Goal: Transaction & Acquisition: Purchase product/service

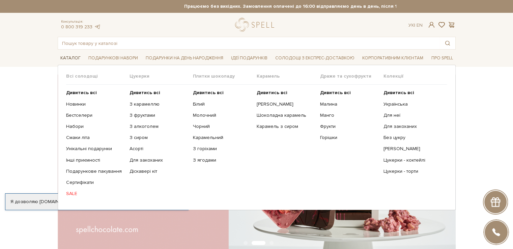
click at [72, 57] on span "Каталог" at bounding box center [71, 58] width 26 height 10
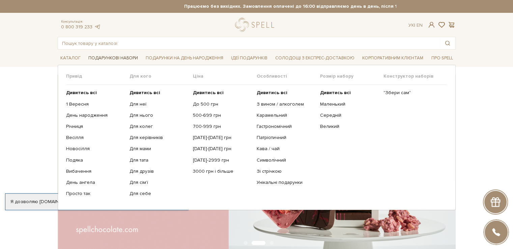
click at [111, 57] on span "Подарункові набори" at bounding box center [113, 58] width 55 height 10
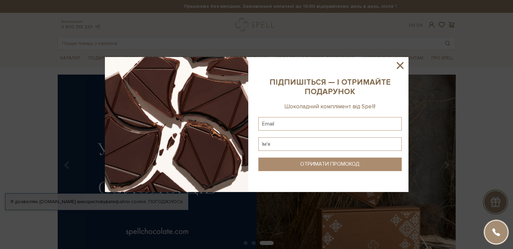
click at [401, 64] on icon at bounding box center [400, 65] width 7 height 7
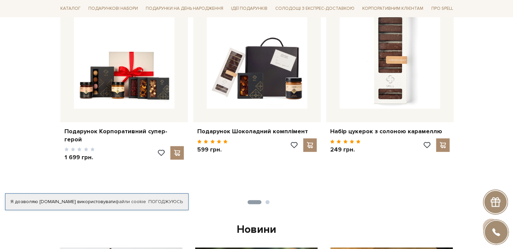
scroll to position [202, 0]
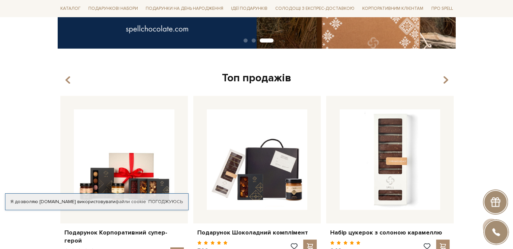
click at [238, 79] on div "Топ продажів" at bounding box center [257, 78] width 398 height 14
click at [445, 80] on icon "button" at bounding box center [446, 80] width 6 height 11
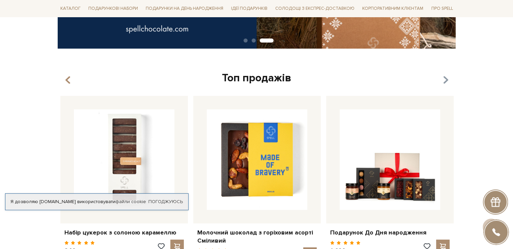
click at [445, 80] on icon "button" at bounding box center [446, 80] width 6 height 11
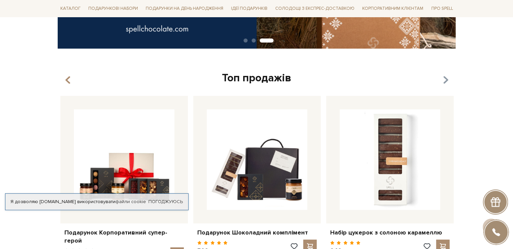
click at [445, 80] on icon "button" at bounding box center [446, 80] width 6 height 11
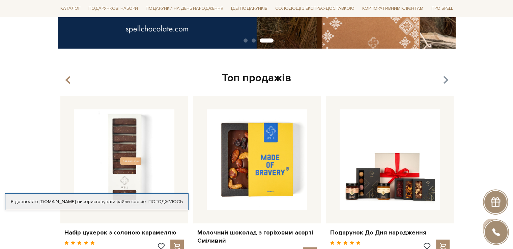
click at [445, 80] on icon "button" at bounding box center [446, 80] width 6 height 11
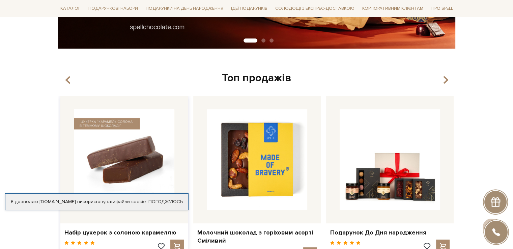
click at [117, 153] on img at bounding box center [124, 159] width 101 height 101
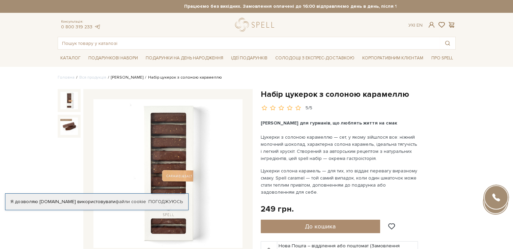
click at [121, 76] on link "[PERSON_NAME]" at bounding box center [127, 77] width 32 height 5
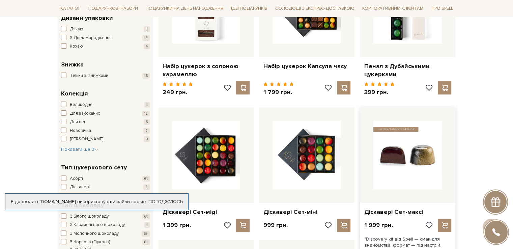
scroll to position [169, 0]
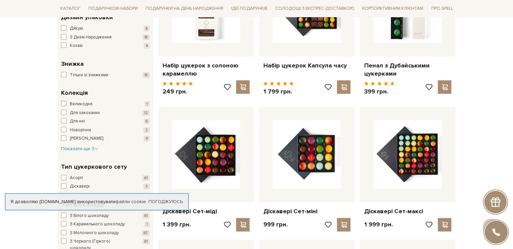
click at [70, 105] on span "Великодня" at bounding box center [81, 104] width 23 height 7
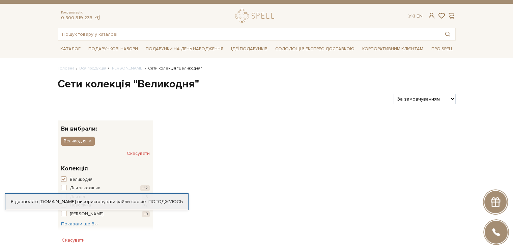
scroll to position [34, 0]
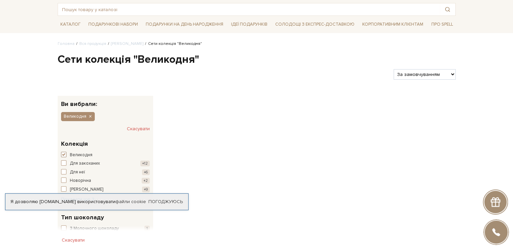
click at [63, 154] on span "button" at bounding box center [63, 154] width 5 height 5
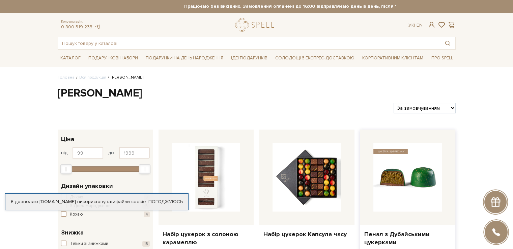
scroll to position [67, 0]
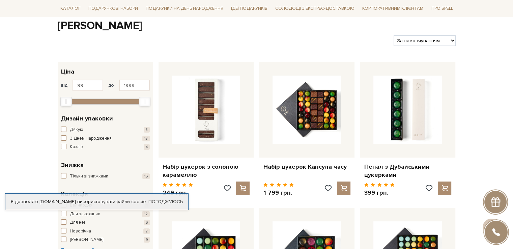
click at [449, 39] on select "За замовчуванням За Ціною (зростання) За Ціною (зменшення) Новинки За популярні…" at bounding box center [425, 40] width 62 height 10
select select "https://spellchocolate.com/our-productions/seti-cukerok/?sort=p.price&order=DESC"
click at [394, 35] on select "За замовчуванням За Ціною (зростання) За Ціною (зменшення) Новинки За популярні…" at bounding box center [425, 40] width 62 height 10
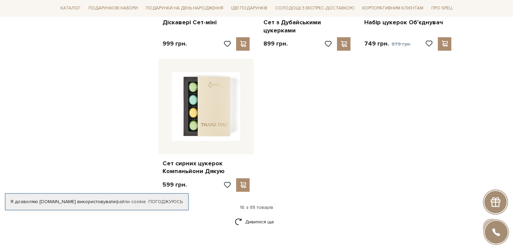
scroll to position [810, 0]
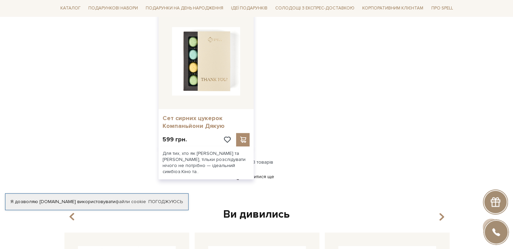
click at [209, 120] on link "Сет сирних цукерок Компаньйони Дякую" at bounding box center [206, 122] width 87 height 16
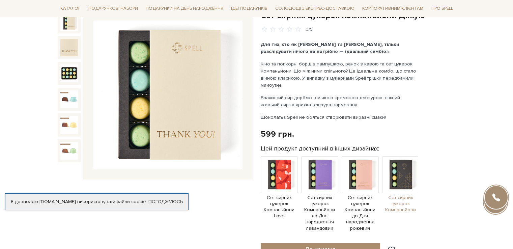
scroll to position [67, 0]
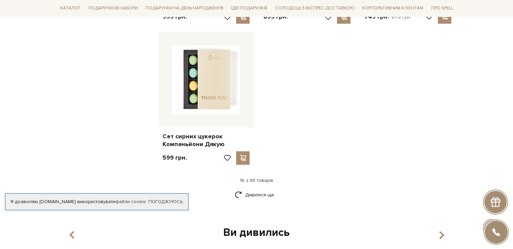
scroll to position [675, 0]
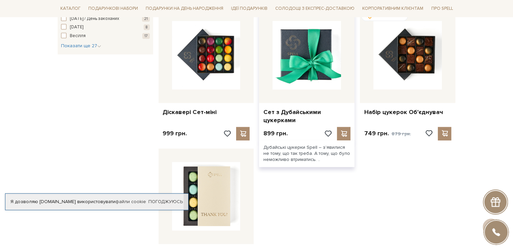
click at [317, 57] on img at bounding box center [307, 55] width 68 height 68
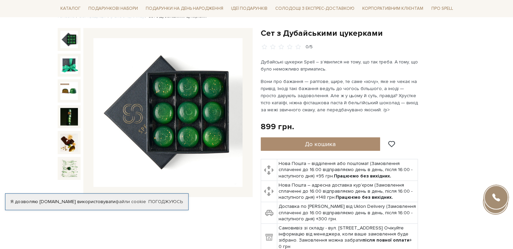
scroll to position [67, 0]
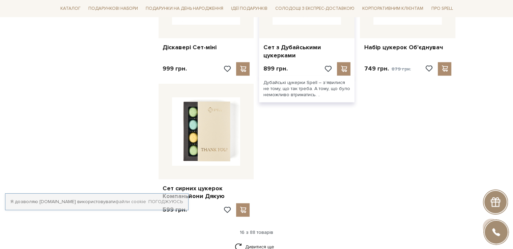
scroll to position [754, 0]
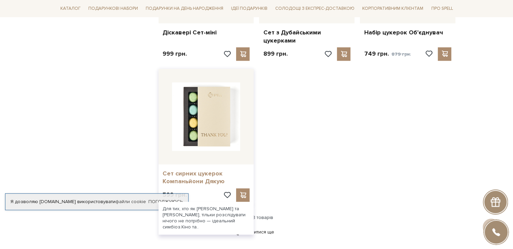
click at [192, 174] on link "Сет сирних цукерок Компаньйони Дякую" at bounding box center [206, 178] width 87 height 16
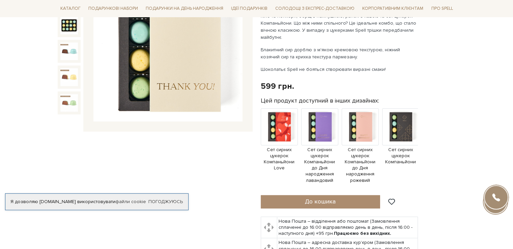
scroll to position [101, 0]
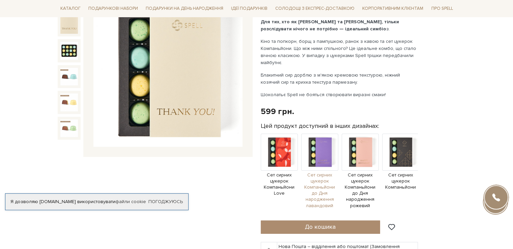
click at [320, 158] on img at bounding box center [319, 152] width 37 height 37
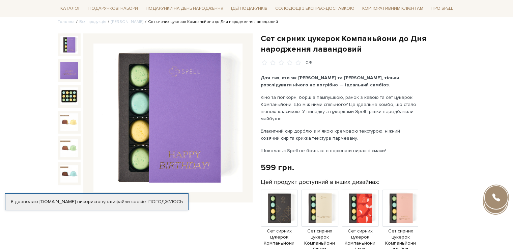
scroll to position [67, 0]
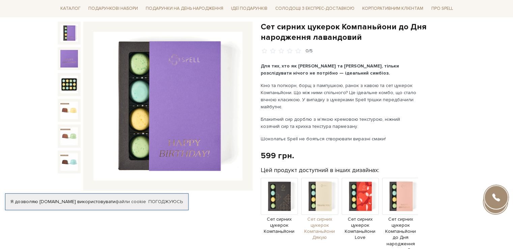
click at [328, 196] on img at bounding box center [319, 196] width 37 height 37
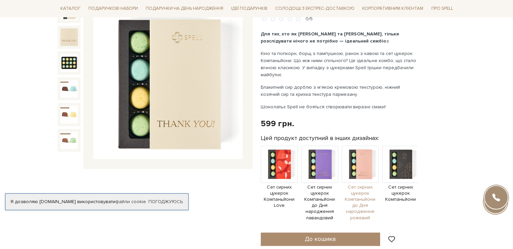
scroll to position [101, 0]
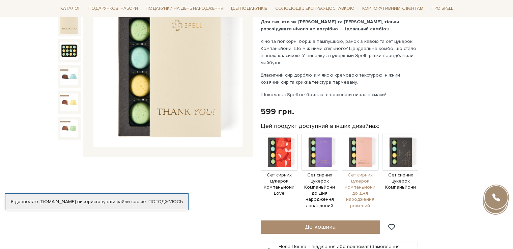
click at [364, 158] on img at bounding box center [360, 152] width 37 height 37
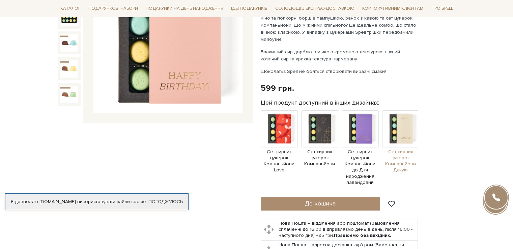
click at [397, 134] on img at bounding box center [400, 128] width 37 height 37
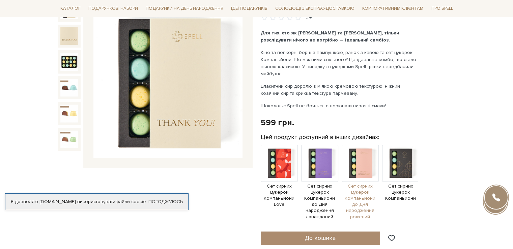
scroll to position [101, 0]
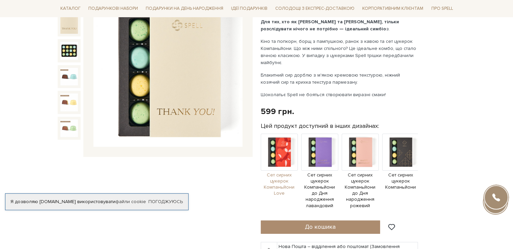
click at [287, 145] on img at bounding box center [279, 152] width 37 height 37
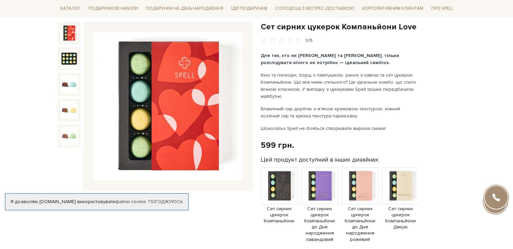
scroll to position [67, 0]
click at [404, 188] on img at bounding box center [400, 185] width 37 height 37
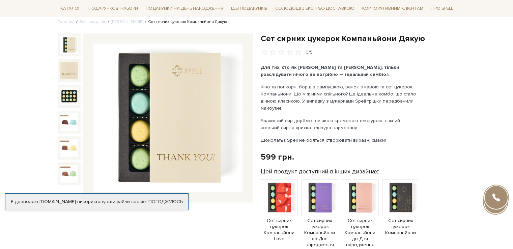
scroll to position [67, 0]
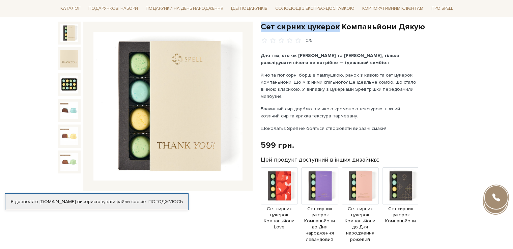
drag, startPoint x: 262, startPoint y: 26, endPoint x: 337, endPoint y: 27, distance: 75.2
click at [337, 27] on h1 "Сет сирних цукерок Компаньйони Дякую" at bounding box center [358, 27] width 195 height 10
copy h1 "Сет сирних цукерок"
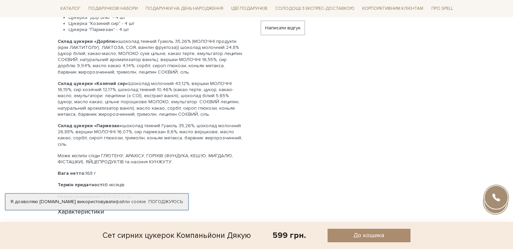
scroll to position [506, 0]
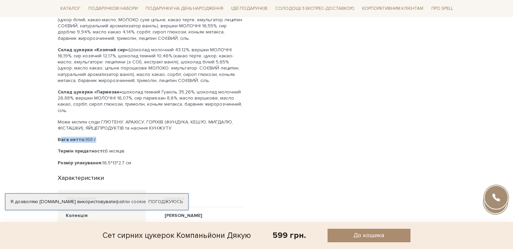
drag, startPoint x: 57, startPoint y: 127, endPoint x: 97, endPoint y: 127, distance: 39.8
click at [97, 137] on p "Вага нетто: 168 г" at bounding box center [151, 140] width 187 height 6
copy p "Вага нетто: 168 г"
